Goal: Task Accomplishment & Management: Manage account settings

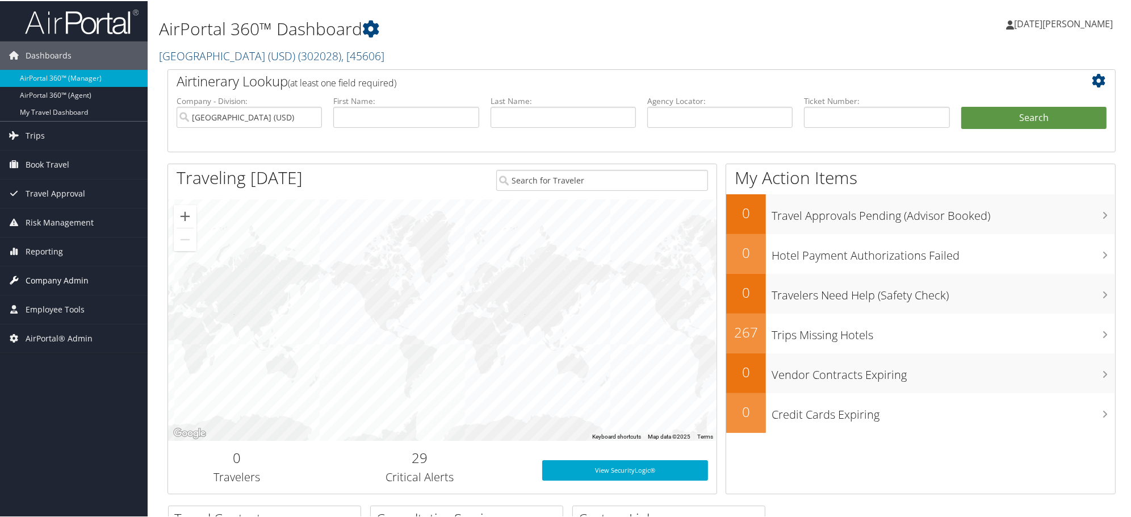
click at [64, 277] on span "Company Admin" at bounding box center [57, 279] width 63 height 28
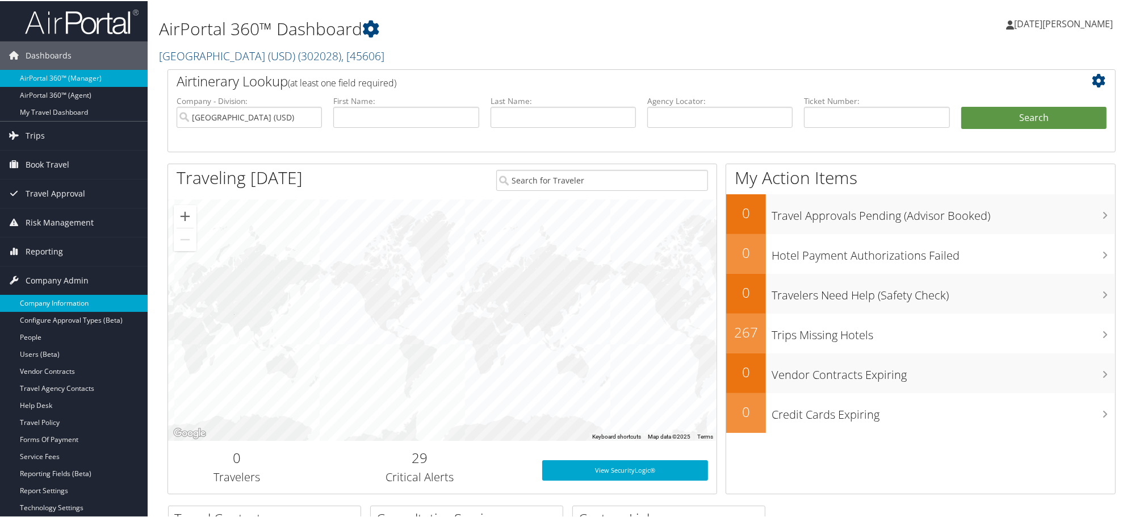
scroll to position [63, 0]
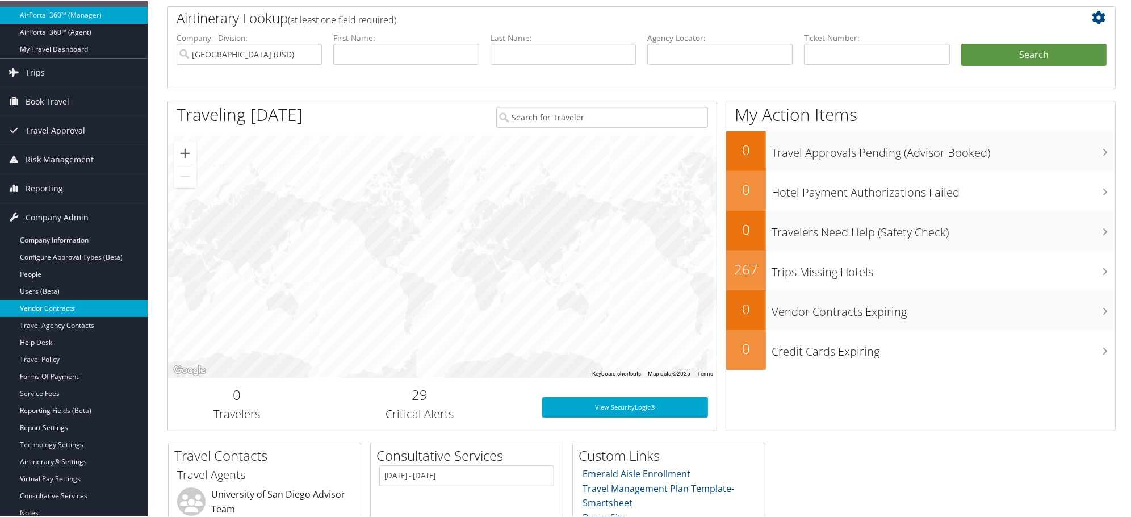
click at [39, 307] on link "Vendor Contracts" at bounding box center [74, 307] width 148 height 17
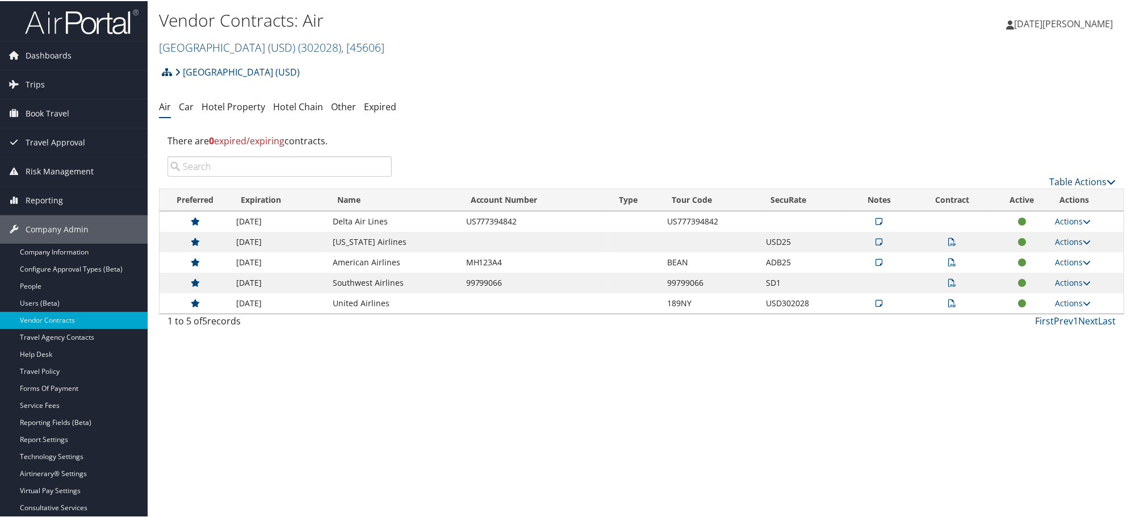
click at [948, 241] on icon at bounding box center [952, 241] width 8 height 8
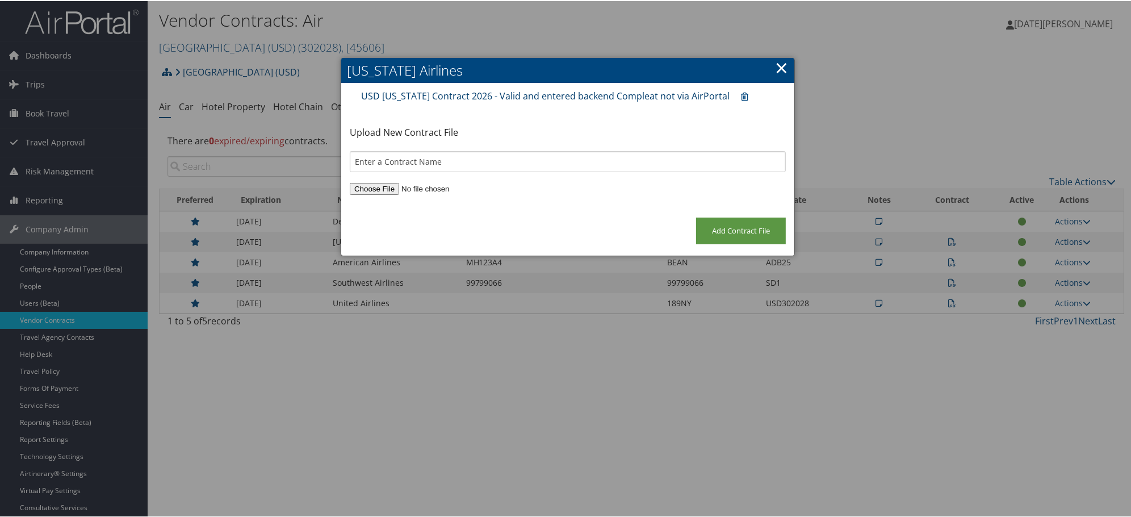
click at [587, 94] on link "USD [US_STATE] Contract 2026 - Valid and entered backend Compleat not via AirPo…" at bounding box center [545, 95] width 369 height 12
drag, startPoint x: 434, startPoint y: 92, endPoint x: 661, endPoint y: 120, distance: 228.3
click at [661, 120] on div "Upload New Contract File" at bounding box center [567, 135] width 453 height 32
